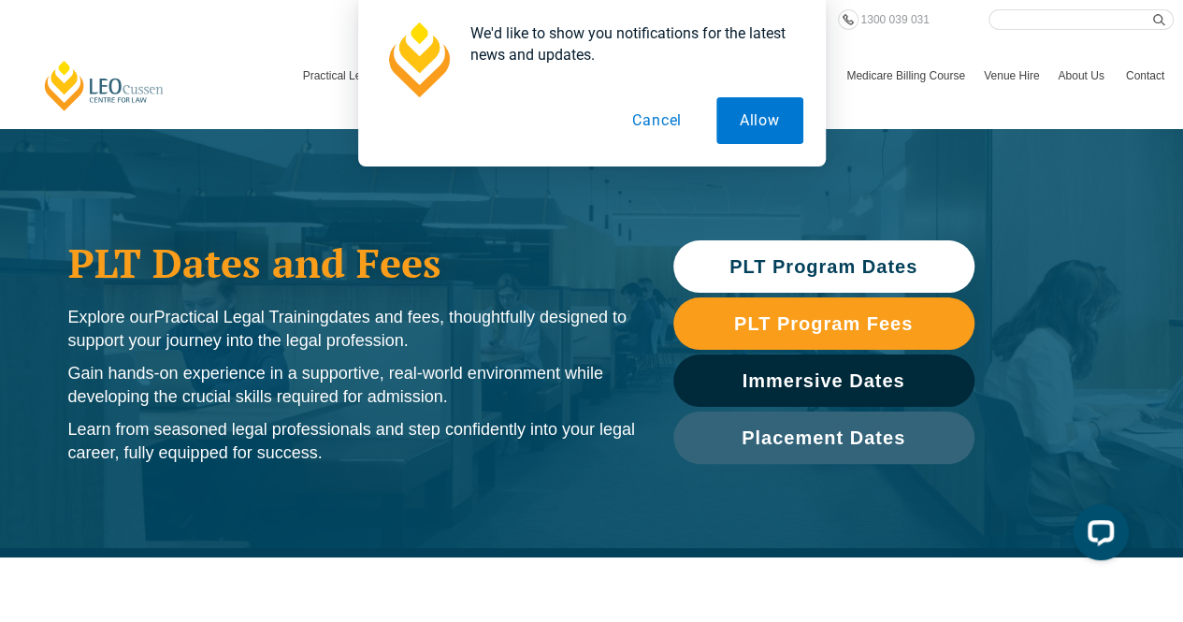
click at [680, 122] on button "Cancel" at bounding box center [657, 120] width 96 height 47
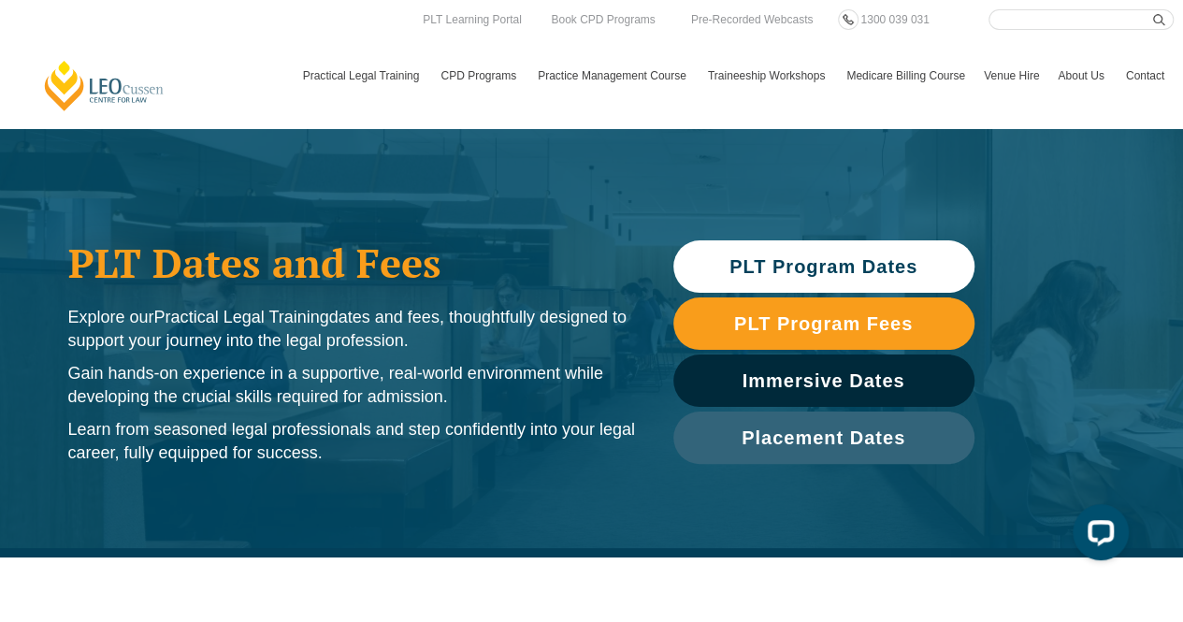
click at [810, 266] on span "PLT Program Dates" at bounding box center [823, 266] width 188 height 19
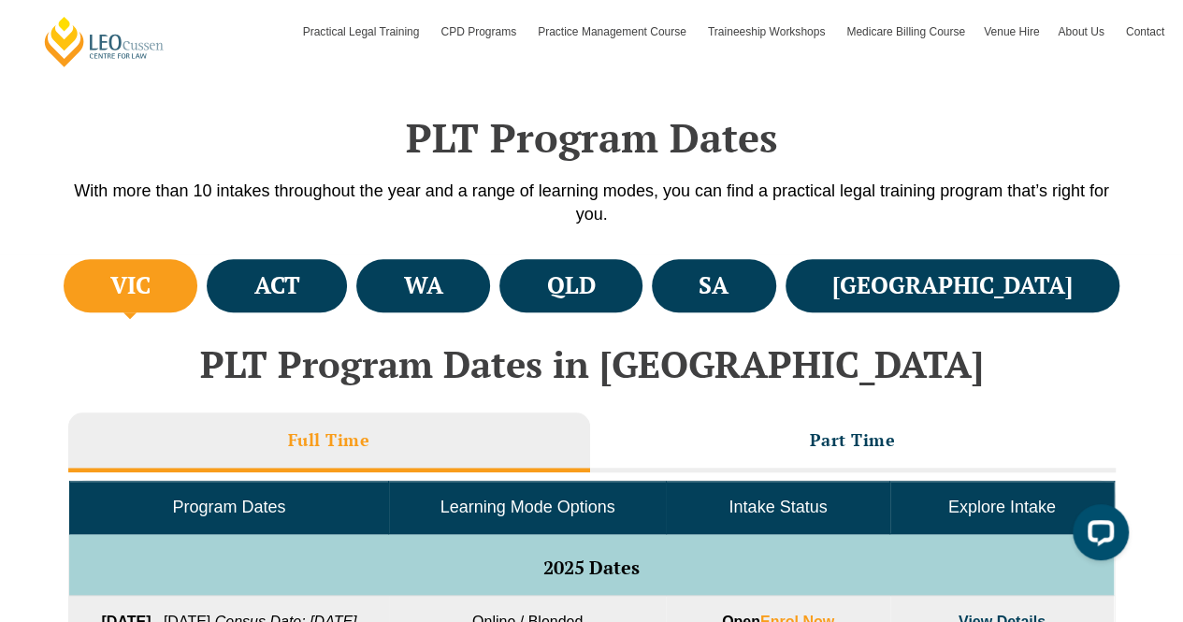
scroll to position [557, 0]
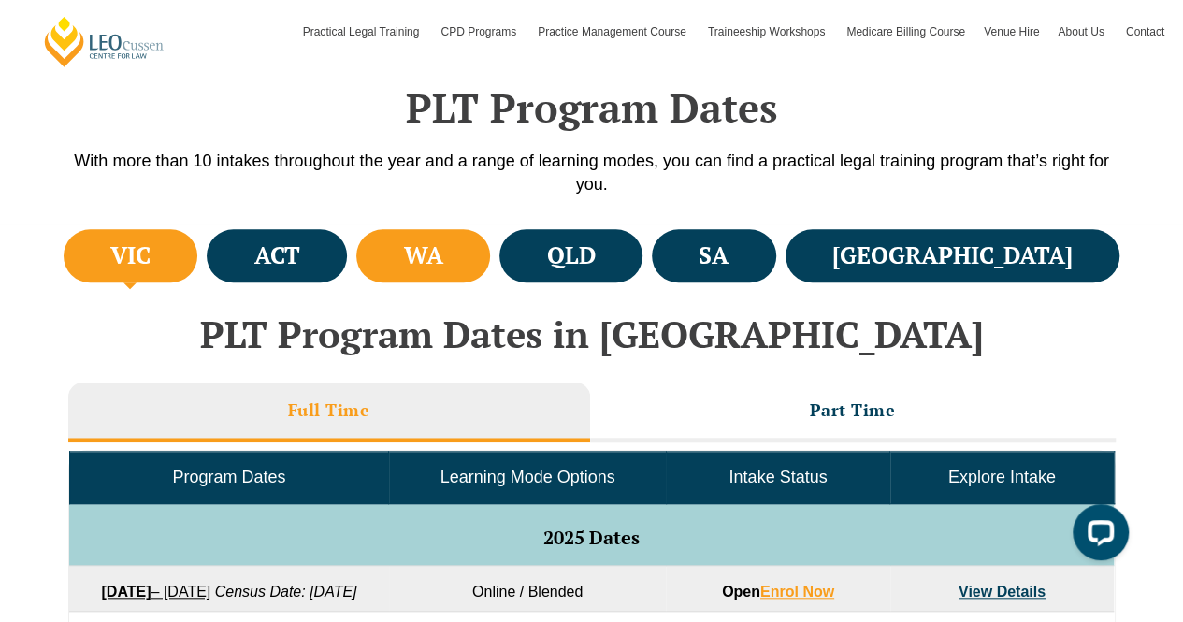
click at [490, 274] on li "WA" at bounding box center [423, 255] width 134 height 53
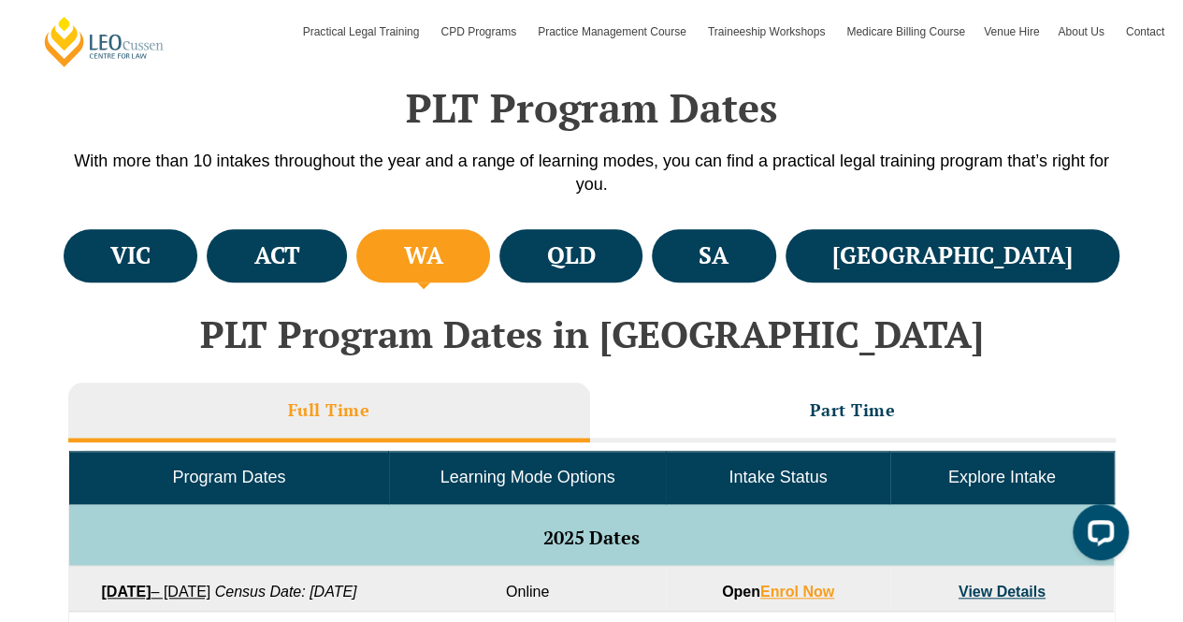
click at [490, 273] on li "WA" at bounding box center [423, 255] width 134 height 53
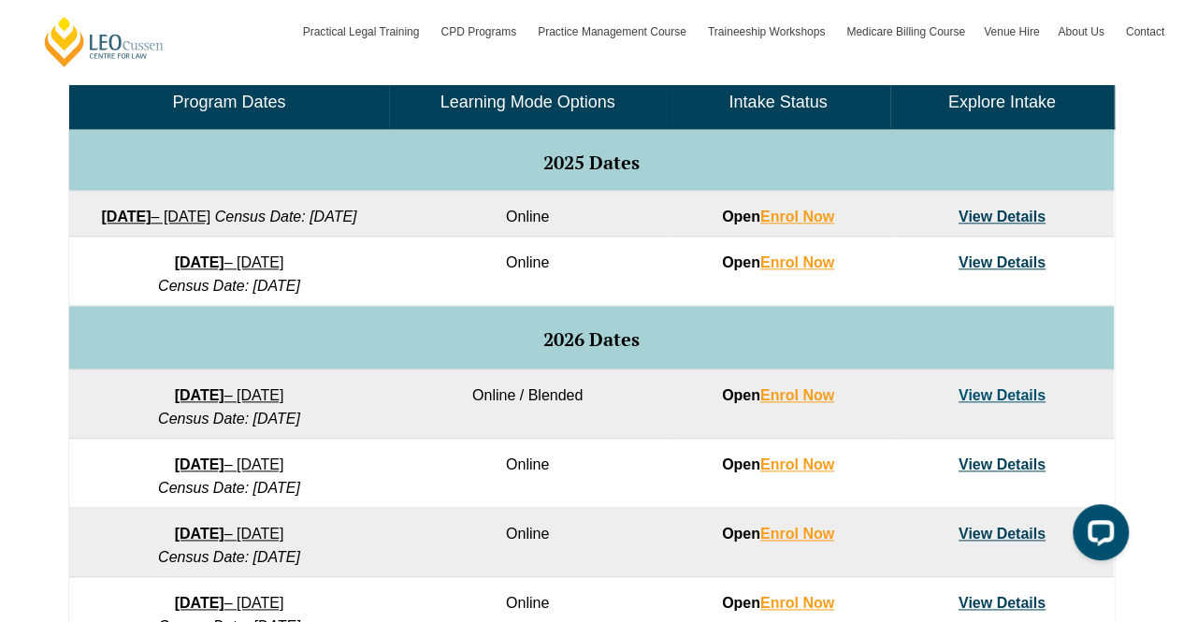
scroll to position [963, 0]
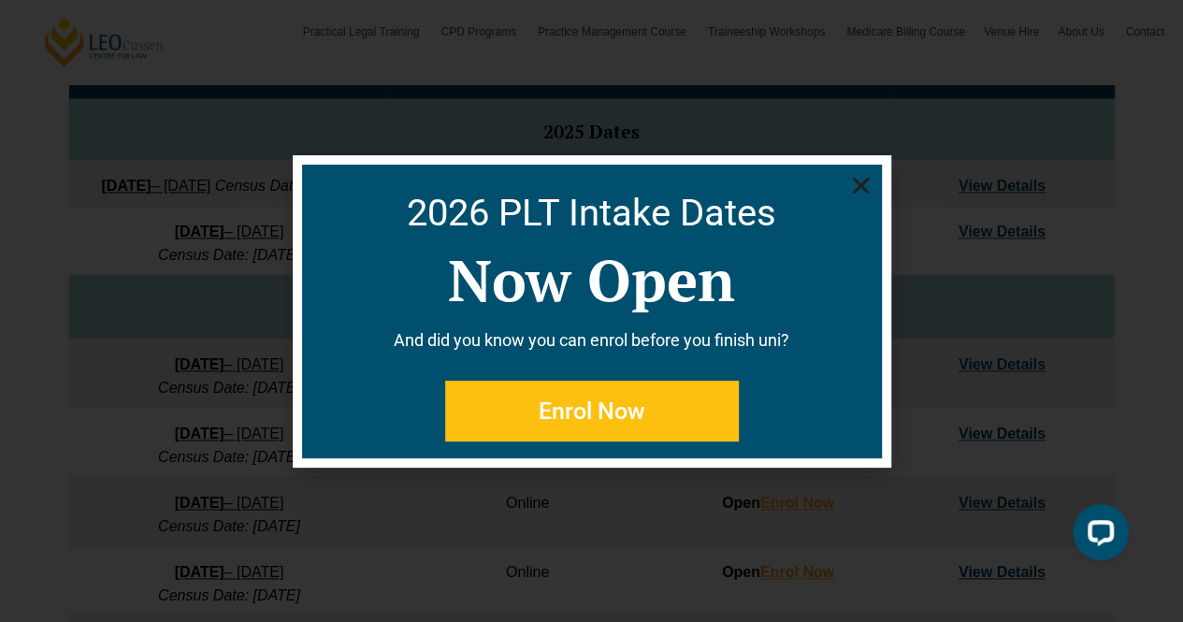
click at [866, 177] on icon "Close" at bounding box center [860, 185] width 23 height 23
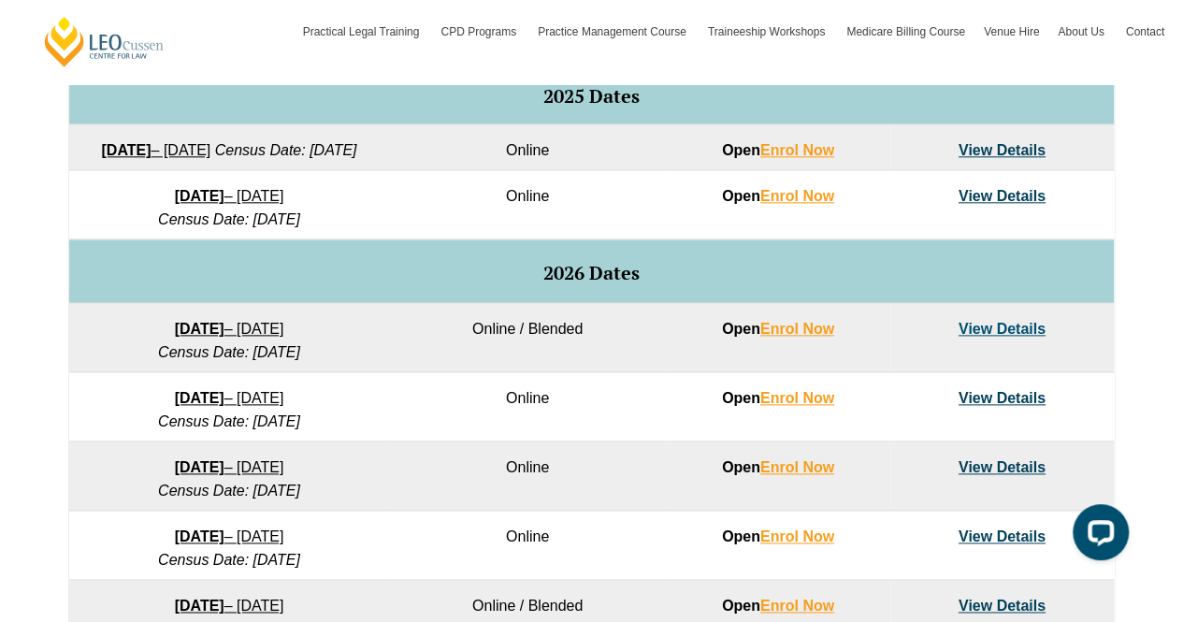
scroll to position [989, 0]
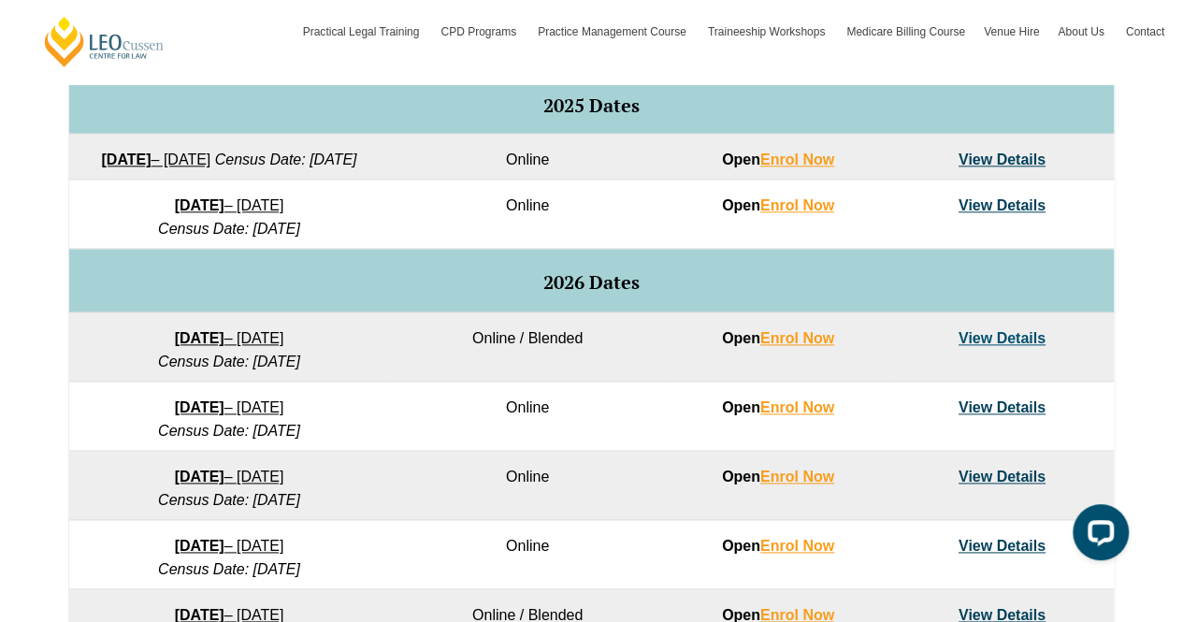
click at [991, 213] on link "View Details" at bounding box center [1001, 205] width 87 height 16
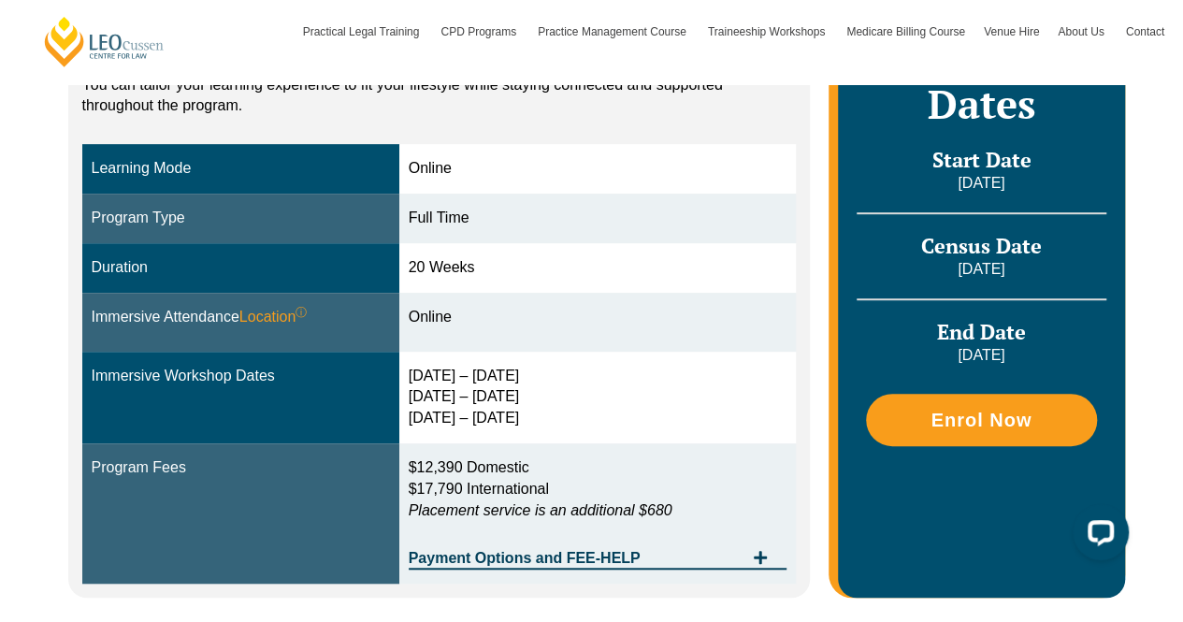
scroll to position [478, 0]
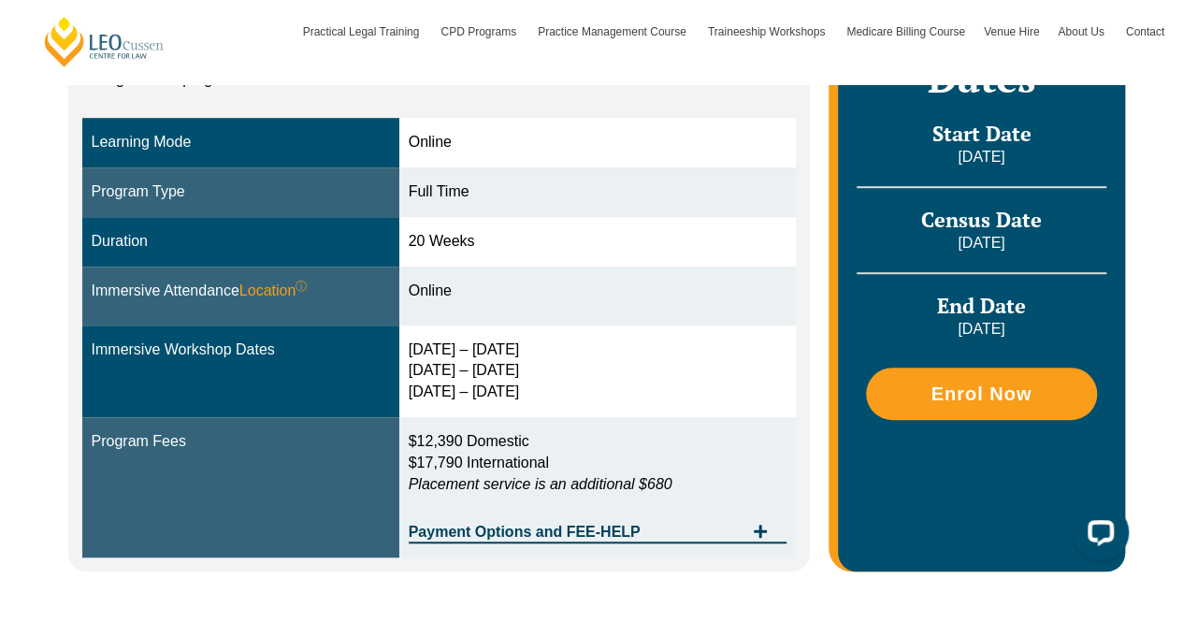
click at [574, 438] on p "$12,390 Domestic $17,790 International Placement service is an additional $680" at bounding box center [598, 463] width 379 height 65
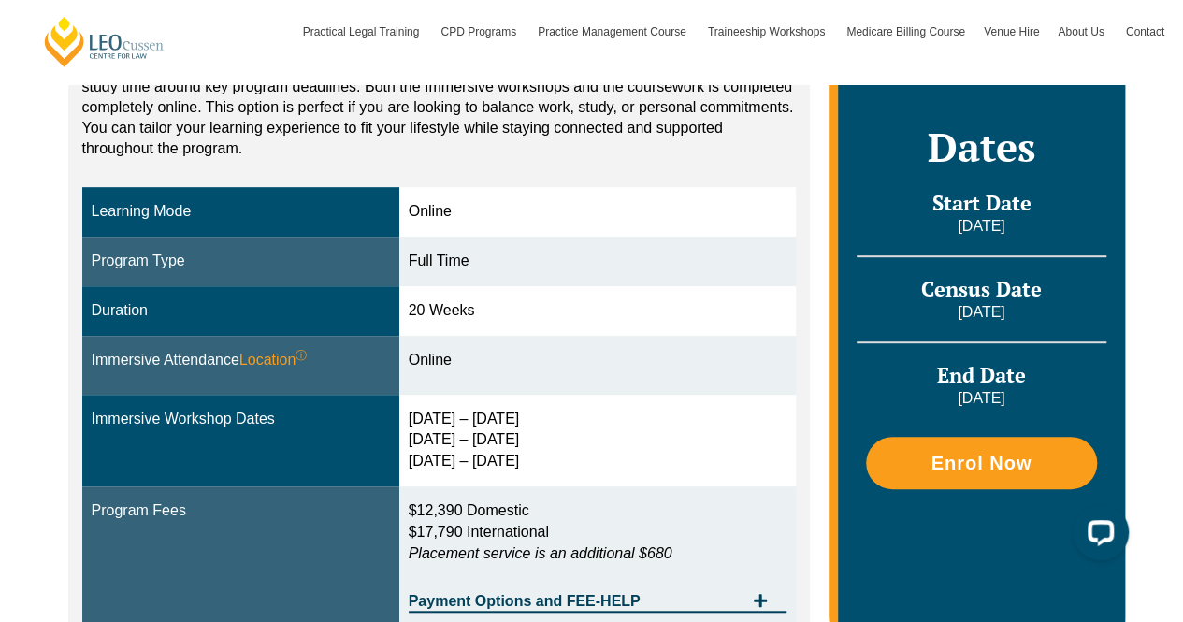
scroll to position [410, 0]
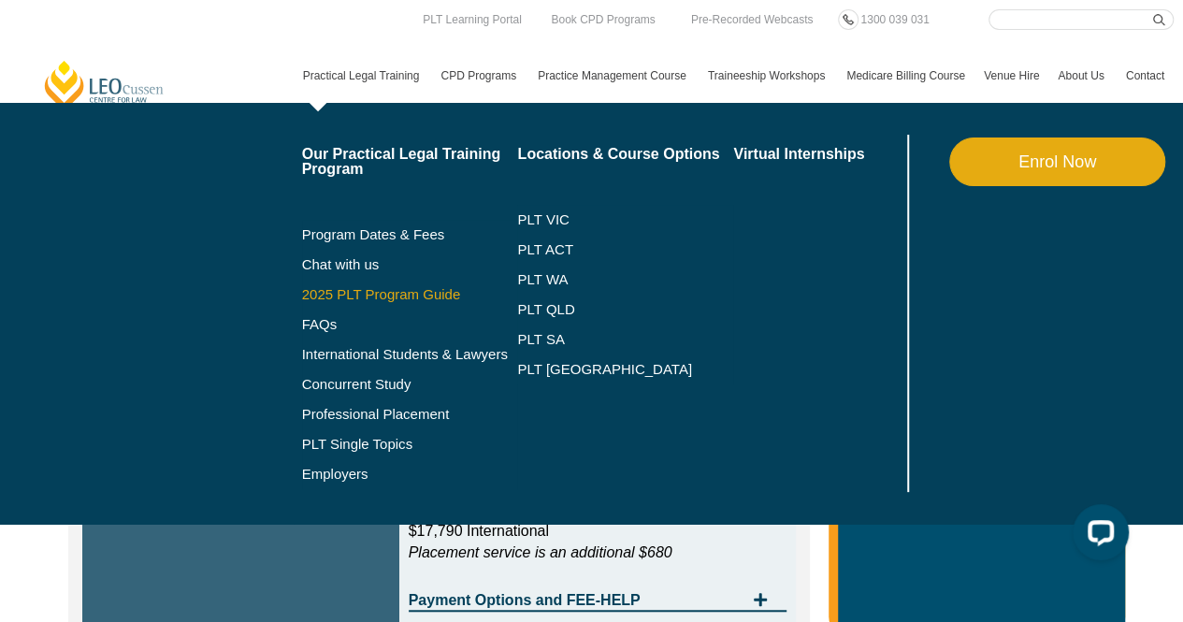
click at [412, 289] on link "2025 PLT Program Guide" at bounding box center [386, 294] width 169 height 15
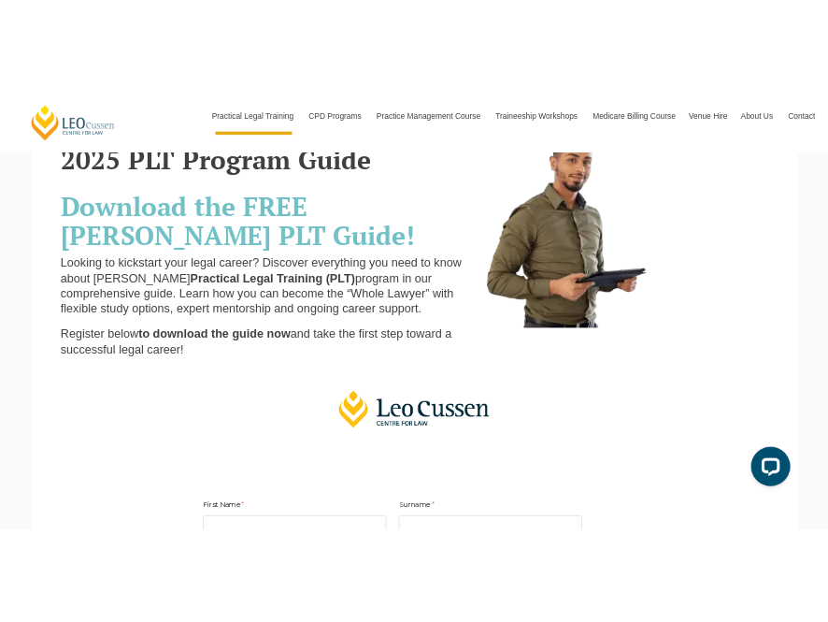
scroll to position [112, 0]
